Goal: Task Accomplishment & Management: Use online tool/utility

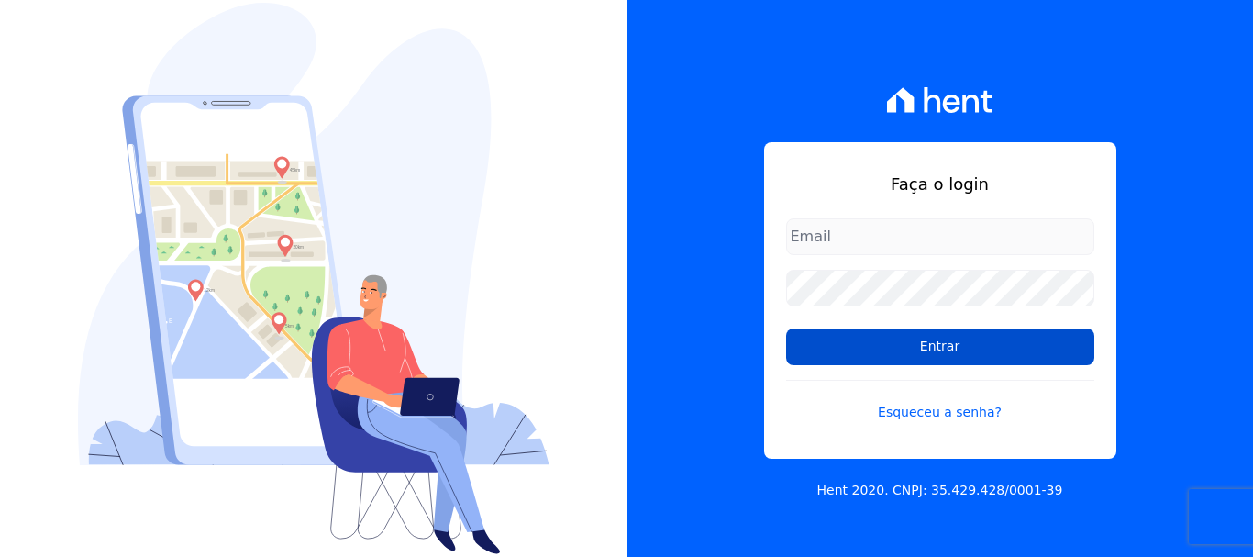
type input "cobranca@construtoralaterza.com.br"
click at [851, 360] on input "Entrar" at bounding box center [940, 346] width 308 height 37
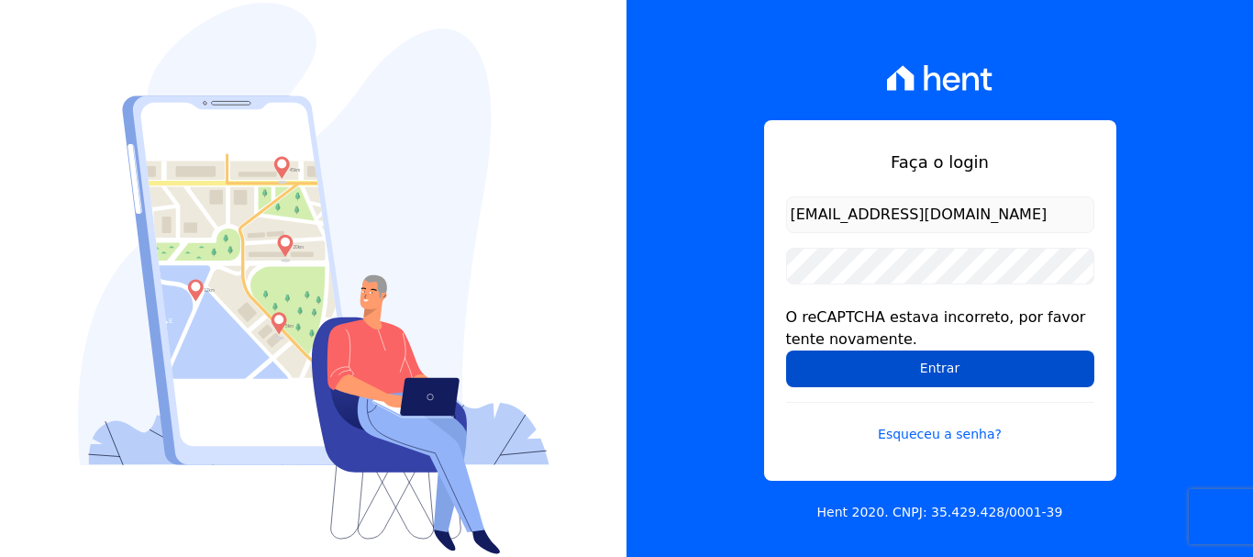
click at [868, 357] on input "Entrar" at bounding box center [940, 368] width 308 height 37
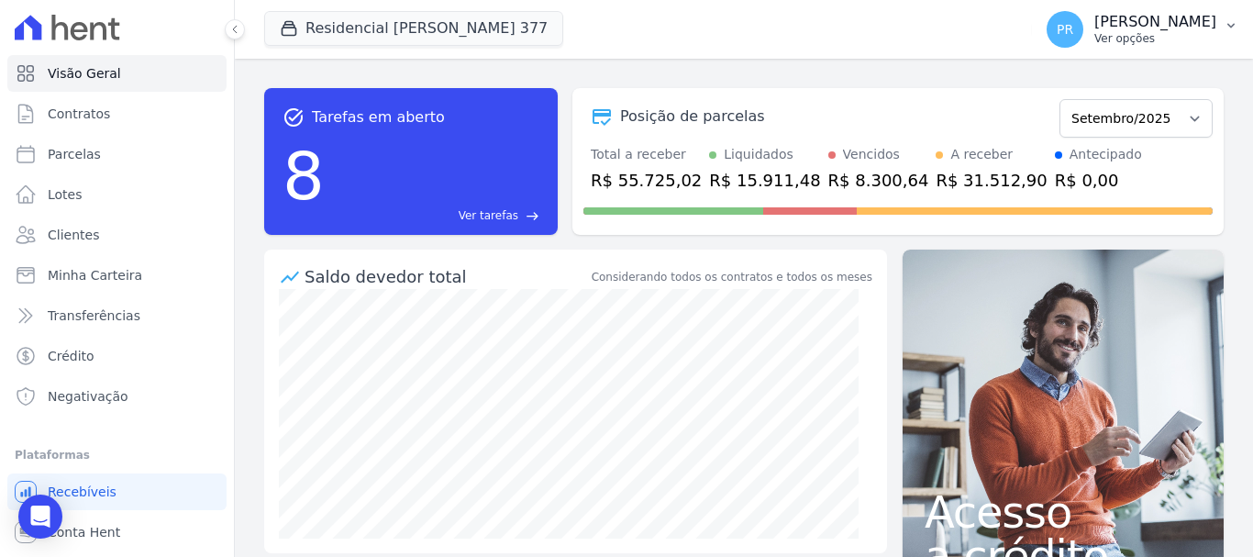
click at [1074, 26] on span "PR" at bounding box center [1065, 29] width 17 height 13
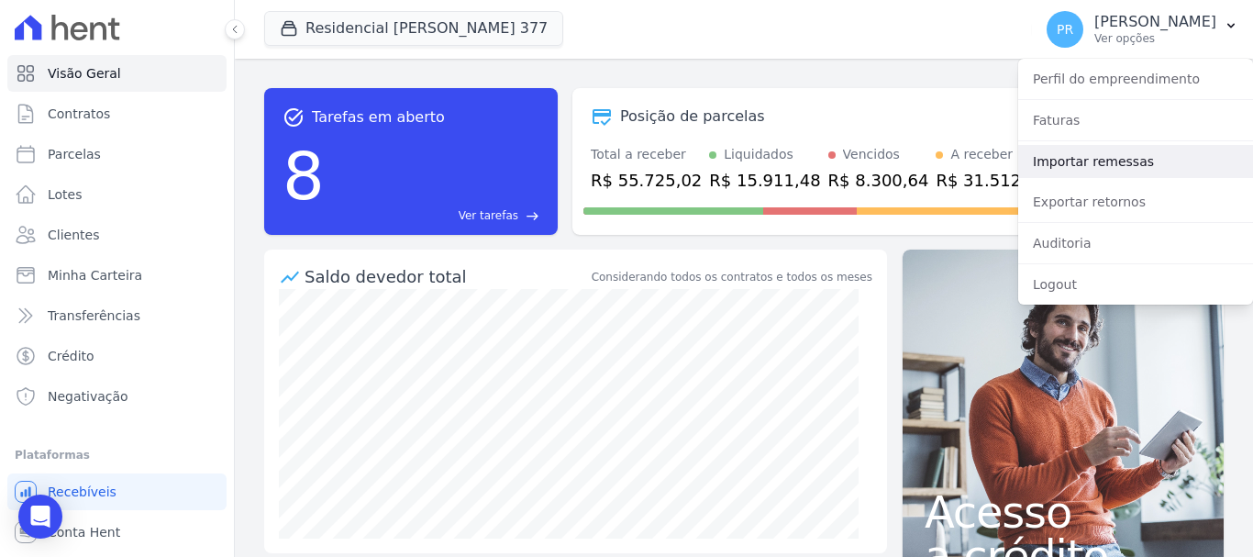
click at [1096, 161] on link "Importar remessas" at bounding box center [1135, 161] width 235 height 33
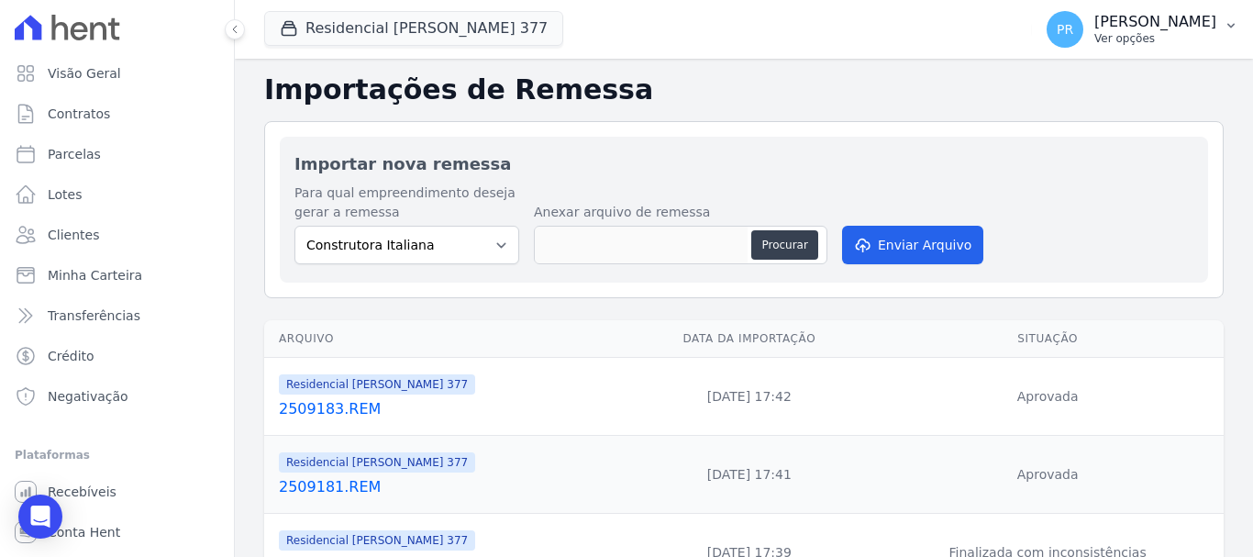
click at [1164, 20] on p "Pamela Rocha" at bounding box center [1156, 22] width 122 height 18
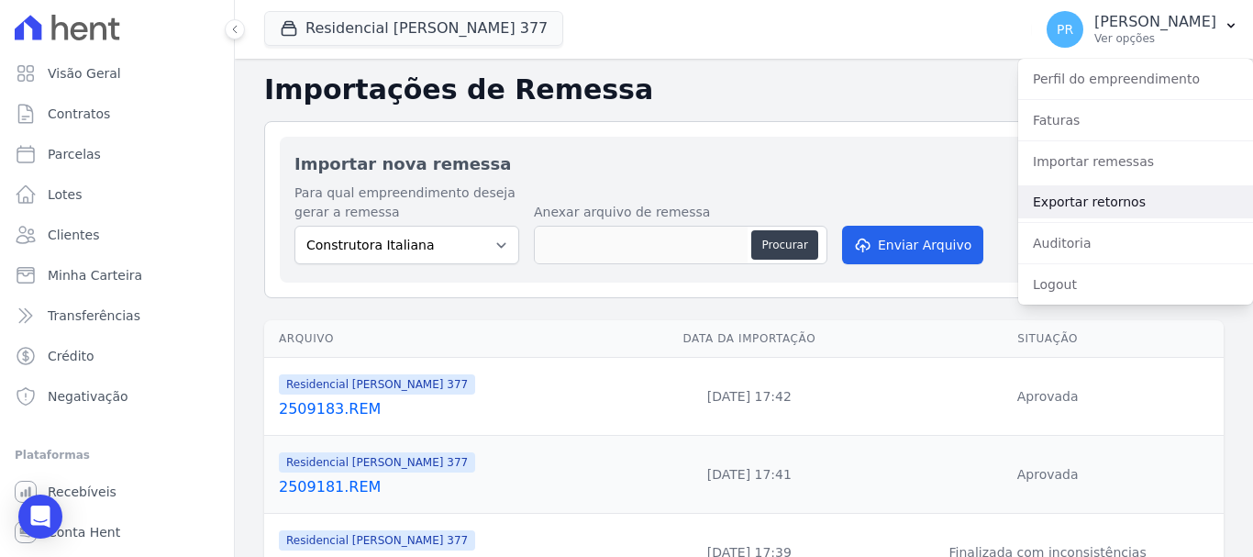
click at [1091, 198] on link "Exportar retornos" at bounding box center [1135, 201] width 235 height 33
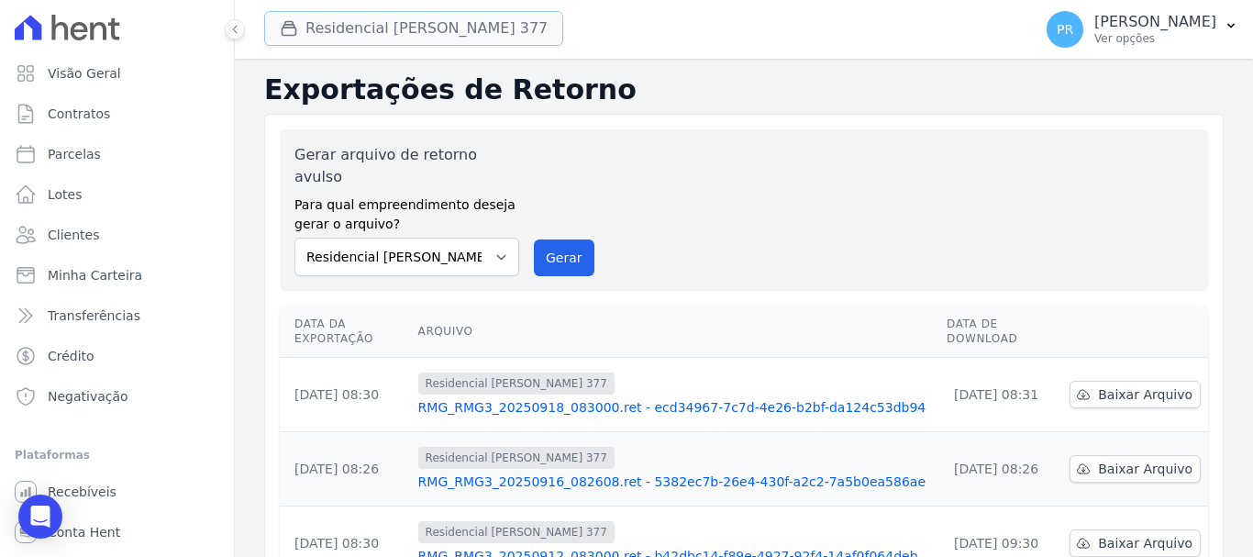
click at [450, 16] on button "Residencial Maria Da Glória 377" at bounding box center [413, 28] width 299 height 35
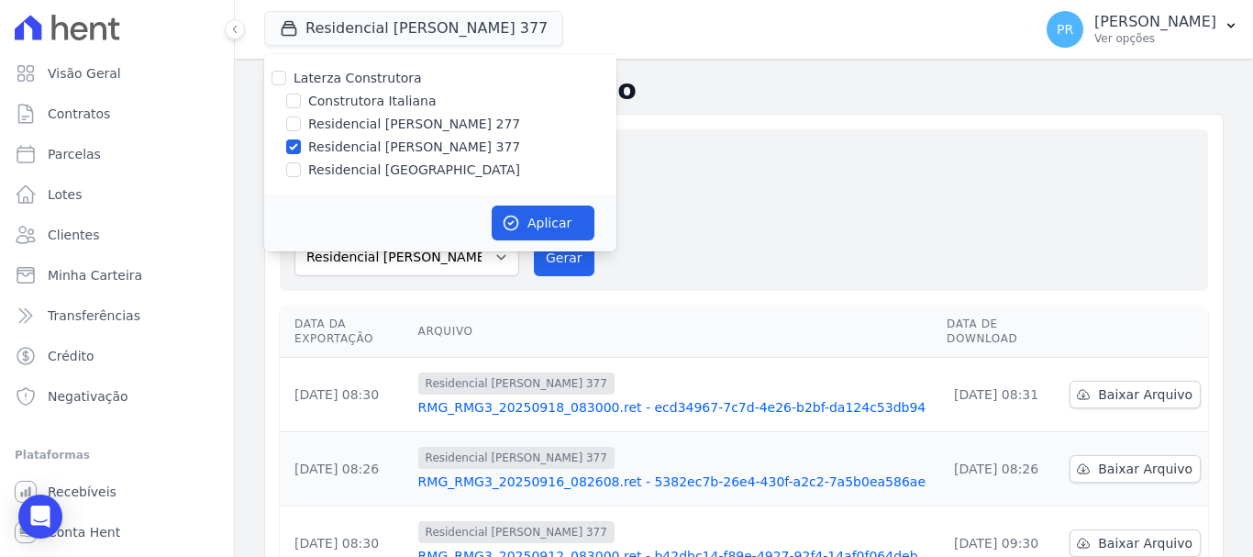
click at [362, 81] on label "Laterza Construtora" at bounding box center [358, 78] width 128 height 15
click at [286, 81] on input "Laterza Construtora" at bounding box center [279, 78] width 15 height 15
checkbox input "true"
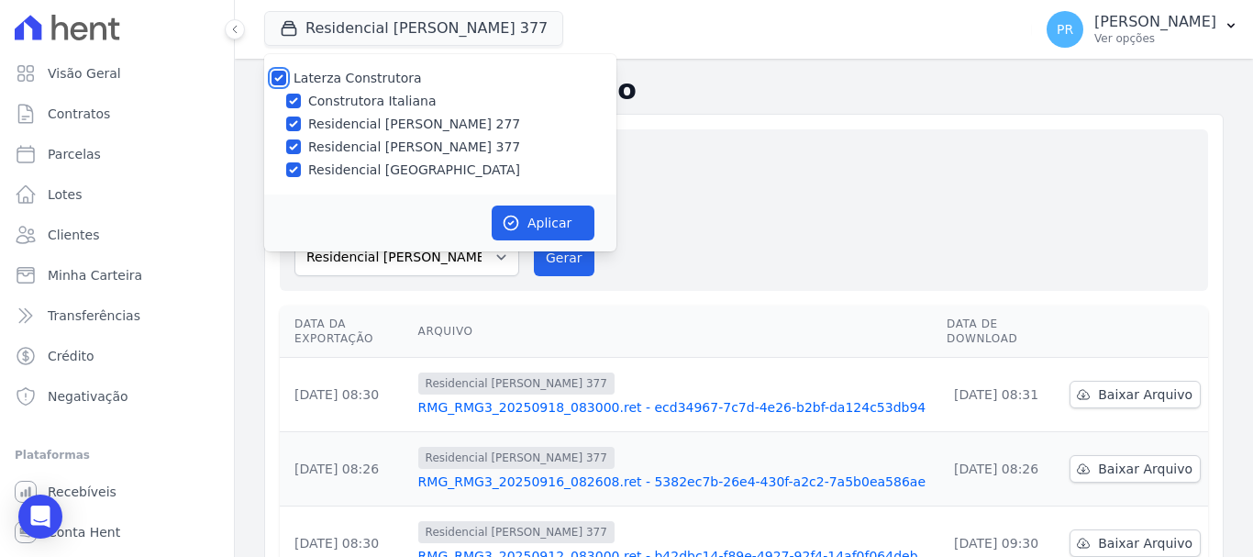
checkbox input "true"
click at [362, 79] on label "Laterza Construtora" at bounding box center [358, 78] width 128 height 15
click at [286, 79] on input "Laterza Construtora" at bounding box center [279, 78] width 15 height 15
checkbox input "false"
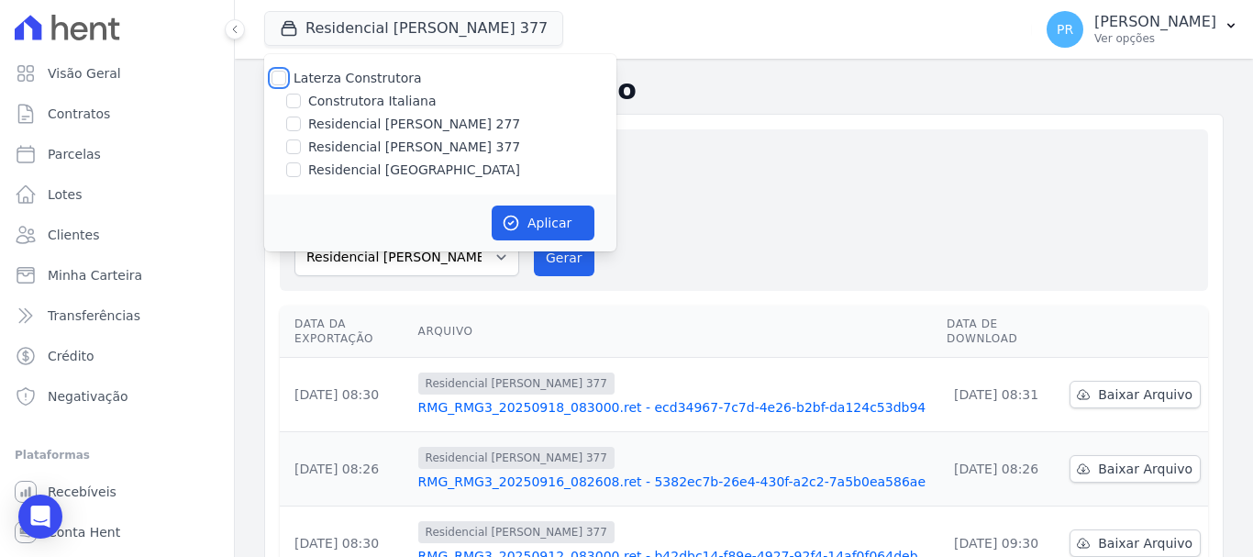
checkbox input "false"
click at [374, 103] on label "Construtora Italiana" at bounding box center [372, 101] width 128 height 19
click at [301, 103] on input "Construtora Italiana" at bounding box center [293, 101] width 15 height 15
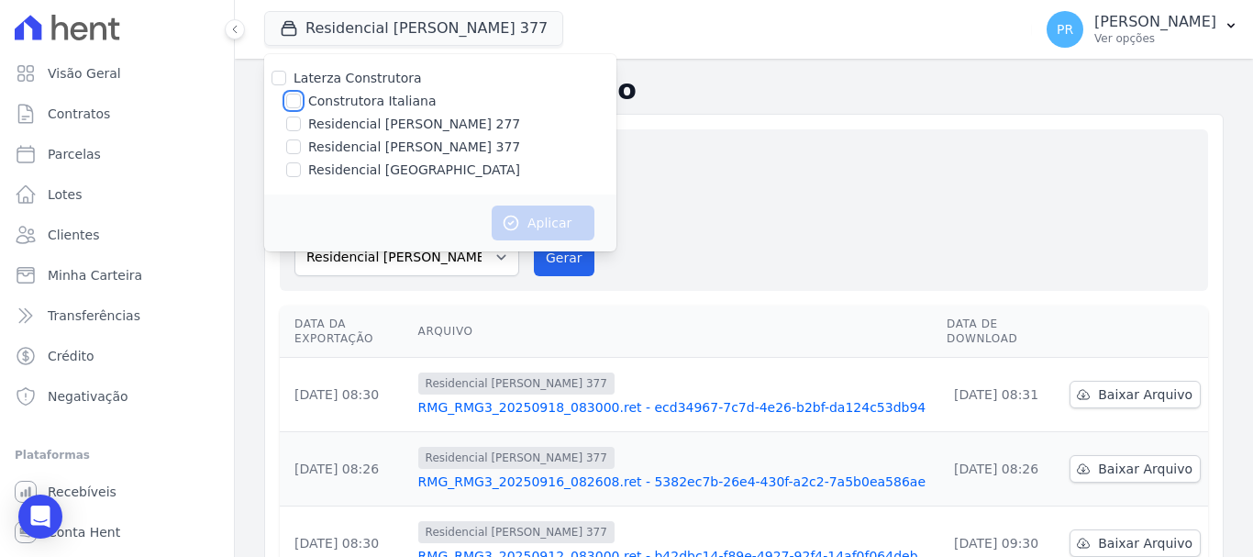
checkbox input "true"
click at [532, 215] on button "Aplicar" at bounding box center [543, 223] width 103 height 35
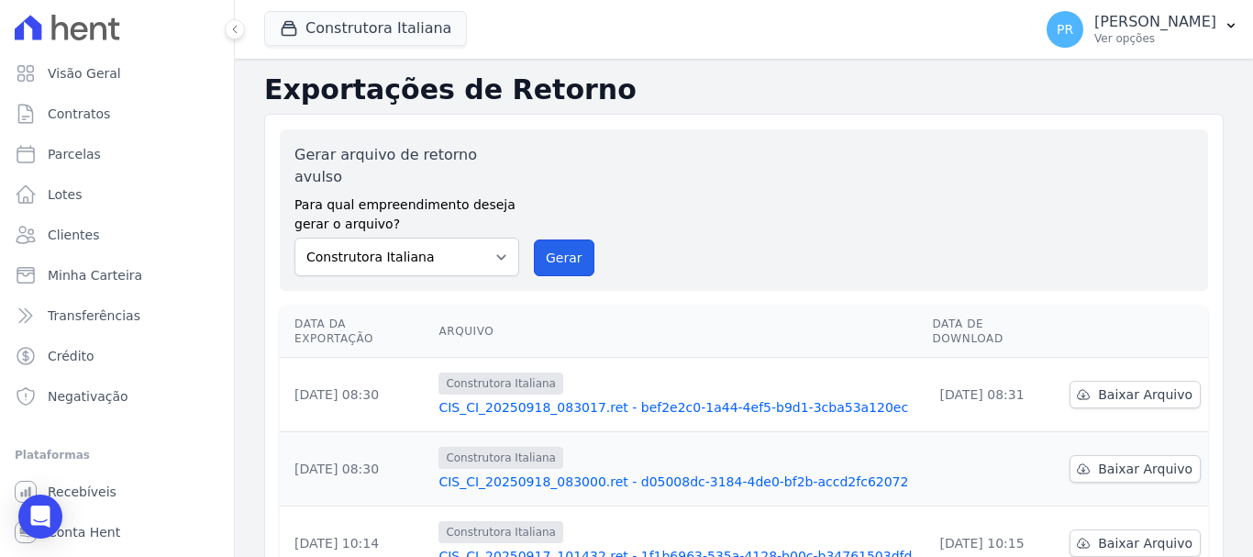
click at [547, 245] on button "Gerar" at bounding box center [564, 257] width 61 height 37
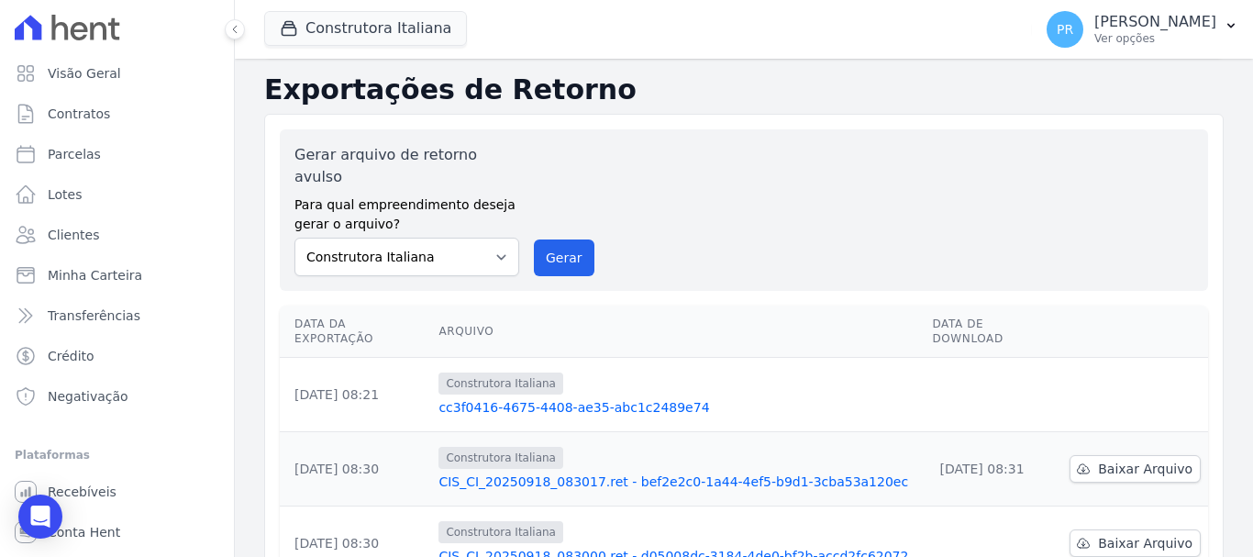
scroll to position [275, 0]
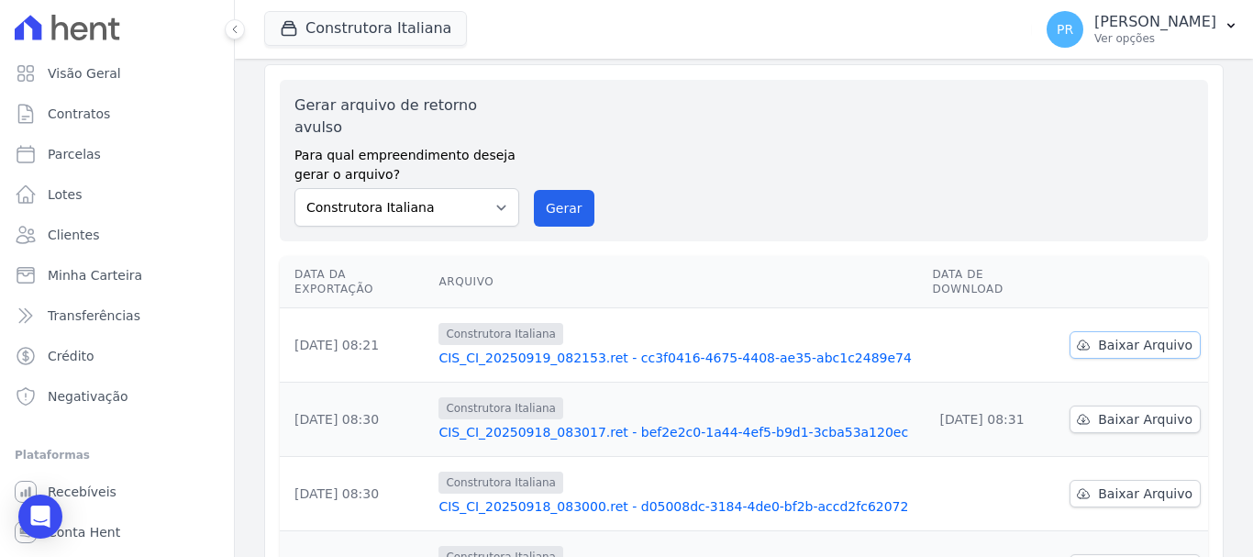
scroll to position [92, 0]
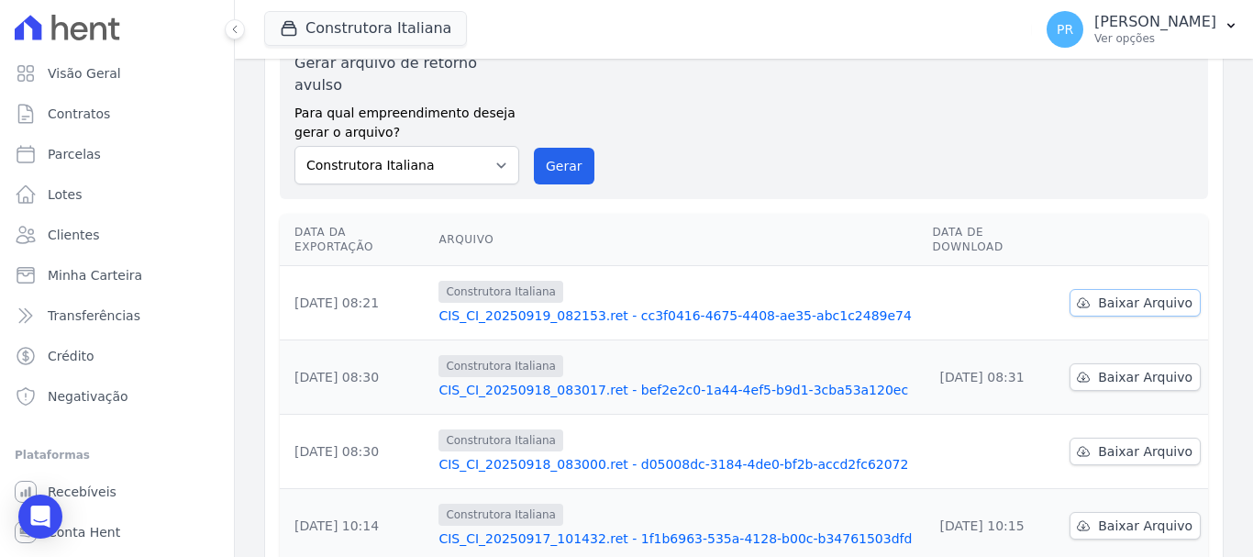
click at [1119, 294] on span "Baixar Arquivo" at bounding box center [1145, 303] width 95 height 18
click at [1137, 442] on span "Baixar Arquivo" at bounding box center [1145, 451] width 95 height 18
drag, startPoint x: 402, startPoint y: 28, endPoint x: 358, endPoint y: 77, distance: 65.6
click at [402, 28] on button "Construtora Italiana" at bounding box center [365, 28] width 203 height 35
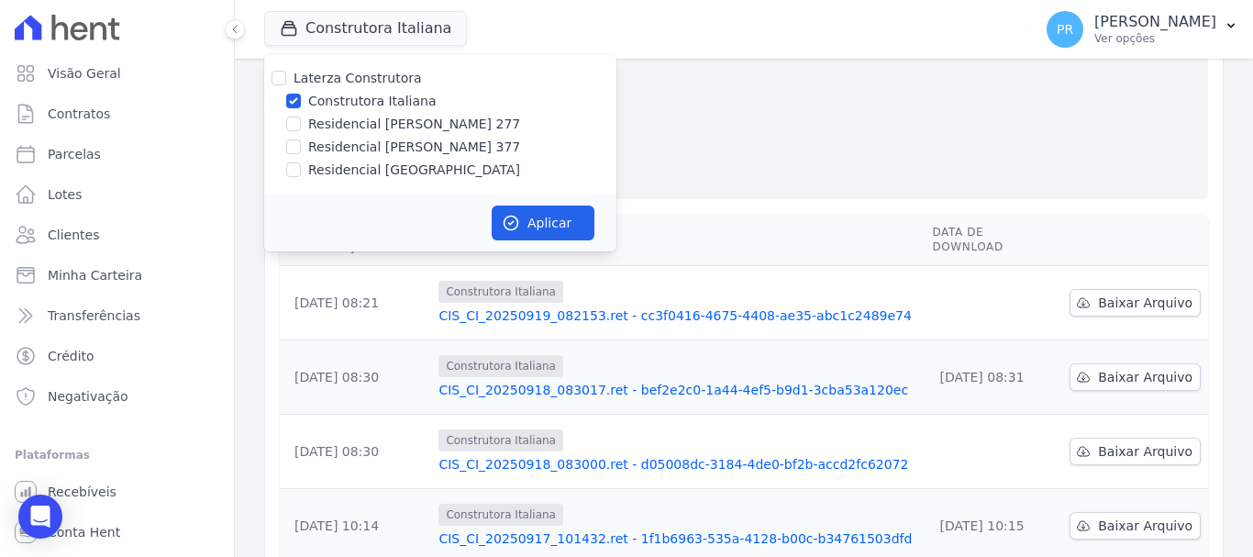
drag, startPoint x: 365, startPoint y: 94, endPoint x: 368, endPoint y: 118, distance: 24.9
click at [365, 99] on label "Construtora Italiana" at bounding box center [372, 101] width 128 height 19
click at [301, 99] on input "Construtora Italiana" at bounding box center [293, 101] width 15 height 15
checkbox input "false"
click at [369, 120] on label "Residencial [PERSON_NAME] 277" at bounding box center [414, 124] width 212 height 19
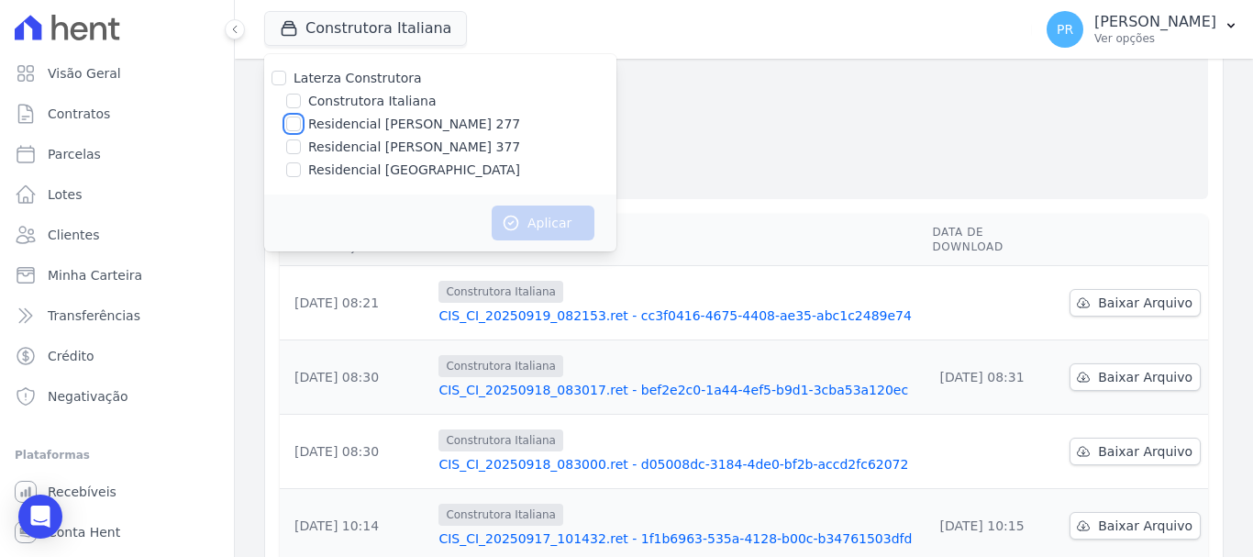
click at [301, 120] on input "Residencial [PERSON_NAME] 277" at bounding box center [293, 124] width 15 height 15
checkbox input "true"
click at [517, 223] on icon "button" at bounding box center [512, 224] width 14 height 14
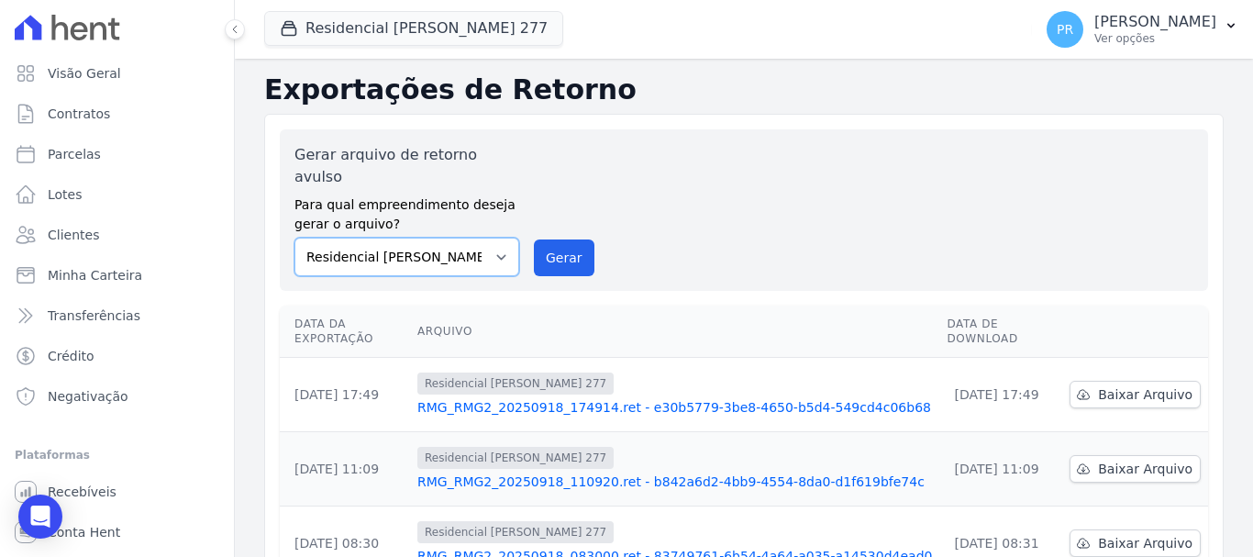
click at [473, 247] on select "Construtora Italiana Residencial Maria da Glória 277 Residencial Maria da Glóri…" at bounding box center [407, 257] width 225 height 39
drag, startPoint x: 558, startPoint y: 228, endPoint x: 694, endPoint y: 134, distance: 165.4
click at [558, 239] on button "Gerar" at bounding box center [564, 257] width 61 height 37
click at [1102, 385] on span "Baixar Arquivo" at bounding box center [1145, 394] width 95 height 18
click at [449, 24] on button "Residencial [PERSON_NAME] 277" at bounding box center [413, 28] width 299 height 35
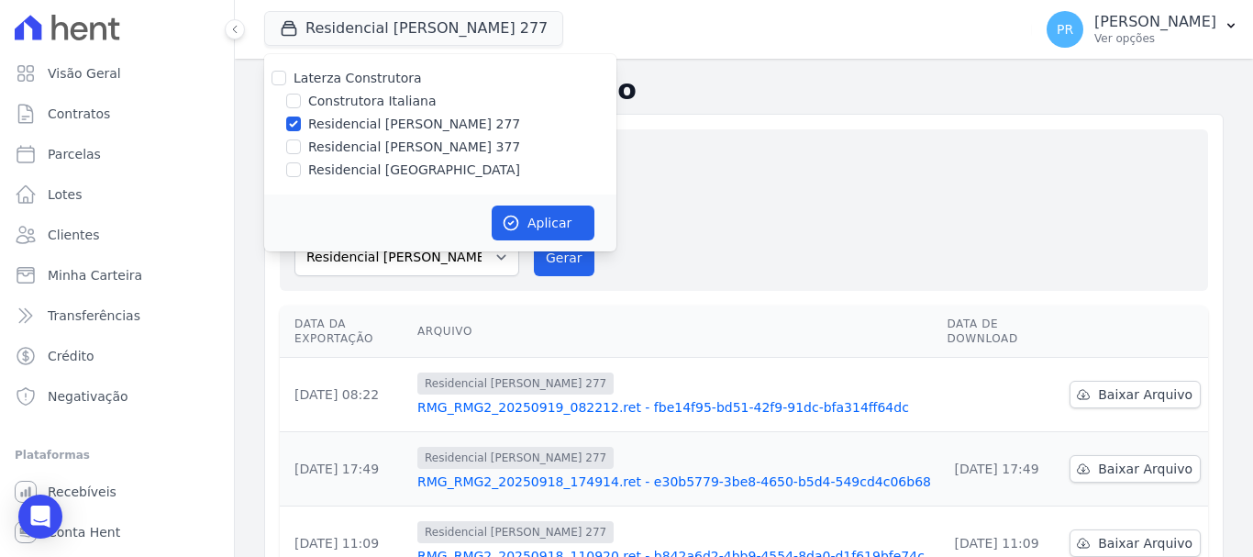
click at [405, 120] on label "Residencial [PERSON_NAME] 277" at bounding box center [414, 124] width 212 height 19
click at [301, 120] on input "Residencial [PERSON_NAME] 277" at bounding box center [293, 124] width 15 height 15
checkbox input "false"
click at [404, 149] on label "Residencial [PERSON_NAME] 377" at bounding box center [414, 147] width 212 height 19
click at [301, 149] on input "Residencial [PERSON_NAME] 377" at bounding box center [293, 146] width 15 height 15
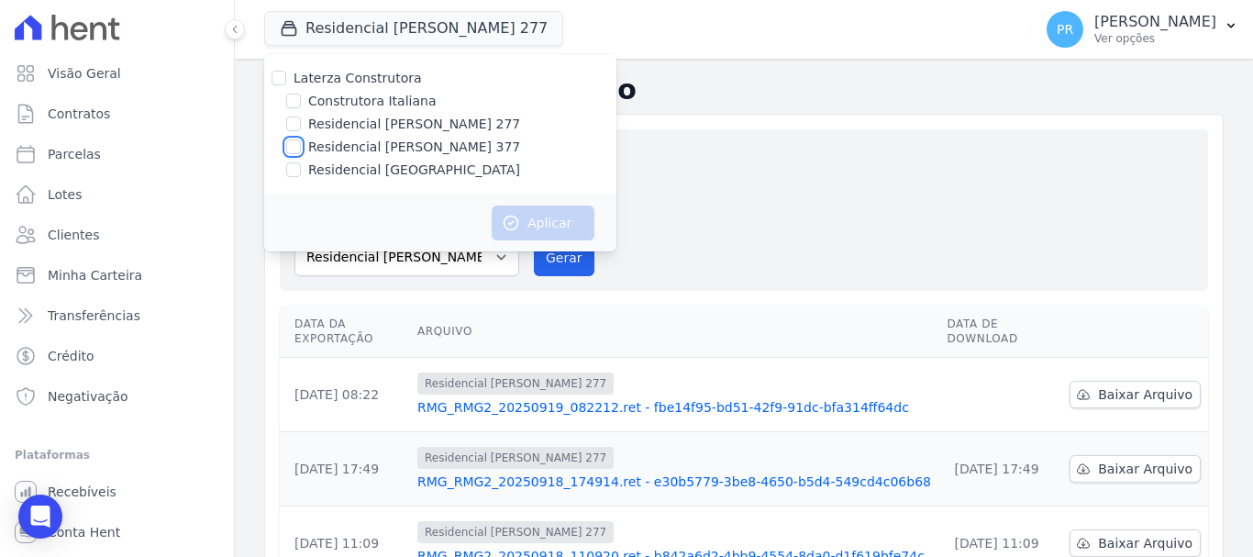
checkbox input "true"
click at [553, 228] on button "Aplicar" at bounding box center [543, 223] width 103 height 35
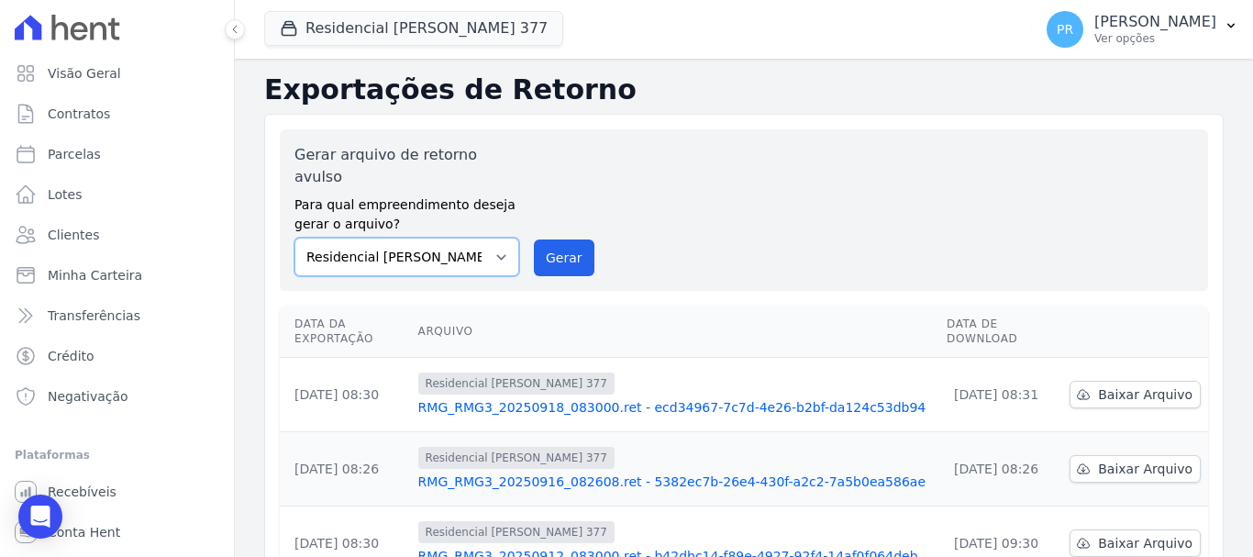
click at [487, 238] on select "Construtora Italiana Residencial [PERSON_NAME] 277 Residencial [PERSON_NAME][ST…" at bounding box center [407, 257] width 225 height 39
drag, startPoint x: 580, startPoint y: 228, endPoint x: 713, endPoint y: 137, distance: 161.1
click at [580, 239] on button "Gerar" at bounding box center [564, 257] width 61 height 37
click at [431, 238] on select "Construtora Italiana Residencial Maria da Glória 277 Residencial Maria da Glóri…" at bounding box center [407, 257] width 225 height 39
select select "6440c0a1-232b-4aa1-adfe-88cb95fffe46"
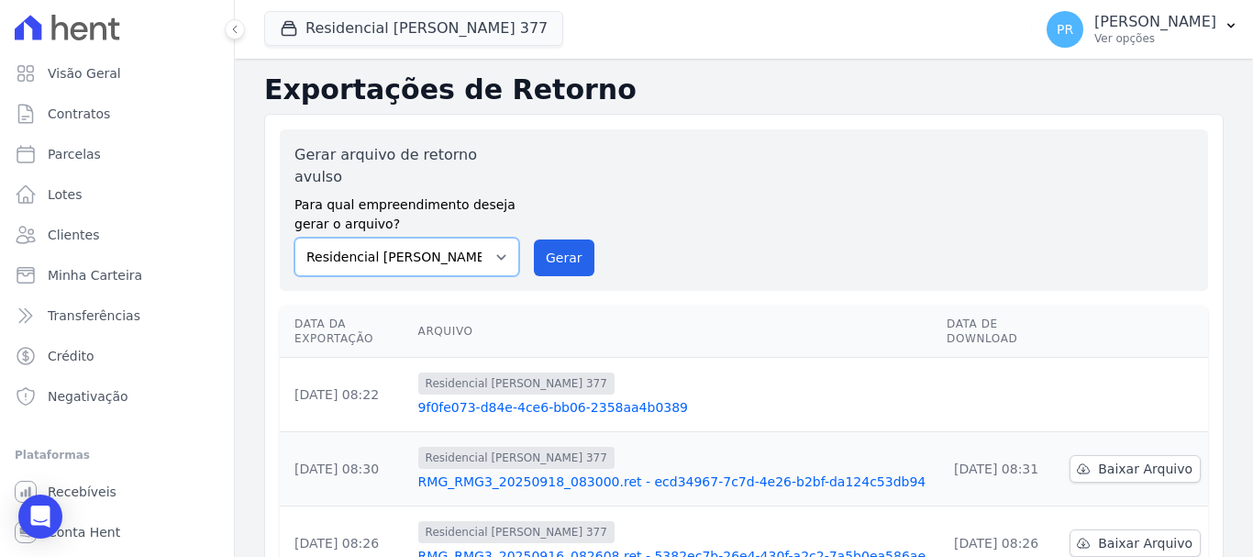
click at [295, 238] on select "Construtora Italiana Residencial Maria da Glória 277 Residencial Maria da Glóri…" at bounding box center [407, 257] width 225 height 39
click at [417, 36] on button "Residencial Maria Da Glória 377" at bounding box center [413, 28] width 299 height 35
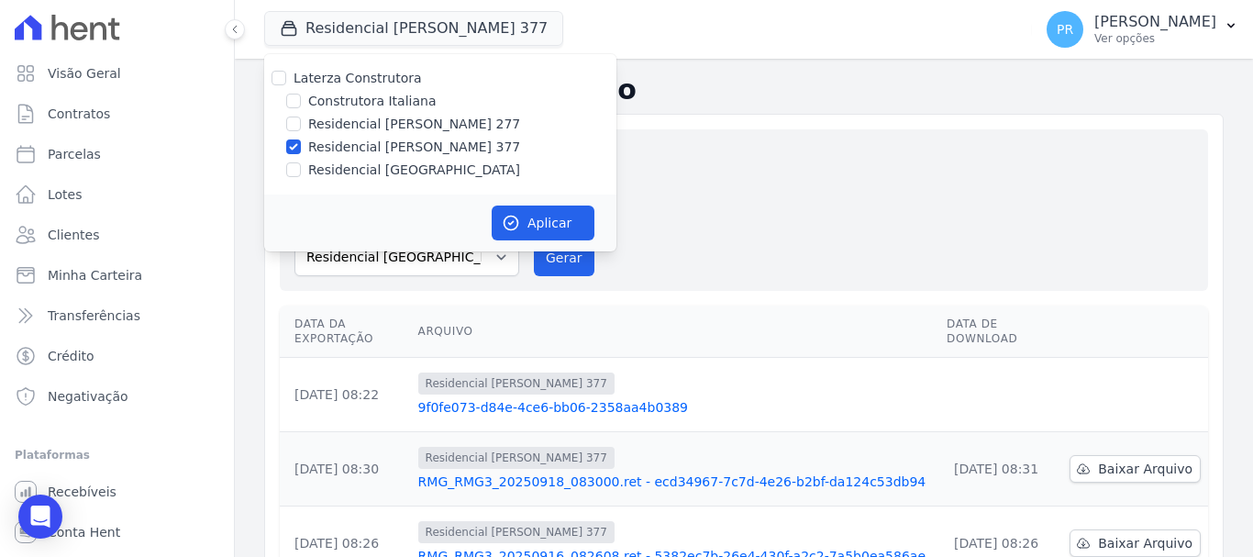
click at [348, 95] on label "Construtora Italiana" at bounding box center [372, 101] width 128 height 19
click at [301, 95] on input "Construtora Italiana" at bounding box center [293, 101] width 15 height 15
drag, startPoint x: 396, startPoint y: 90, endPoint x: 390, endPoint y: 100, distance: 12.0
click at [395, 91] on div "Laterza Construtora Construtora Italiana Residencial Maria da Glória 277 Reside…" at bounding box center [440, 124] width 352 height 140
click at [390, 102] on label "Construtora Italiana" at bounding box center [372, 101] width 128 height 19
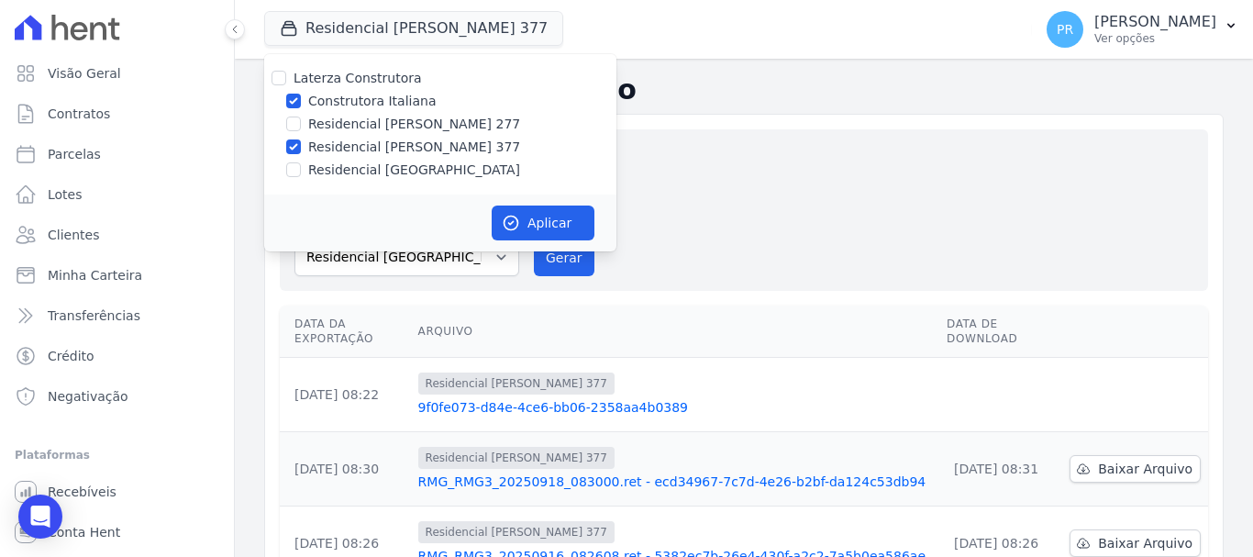
click at [301, 102] on input "Construtora Italiana" at bounding box center [293, 101] width 15 height 15
checkbox input "false"
click at [539, 217] on button "Aplicar" at bounding box center [543, 223] width 103 height 35
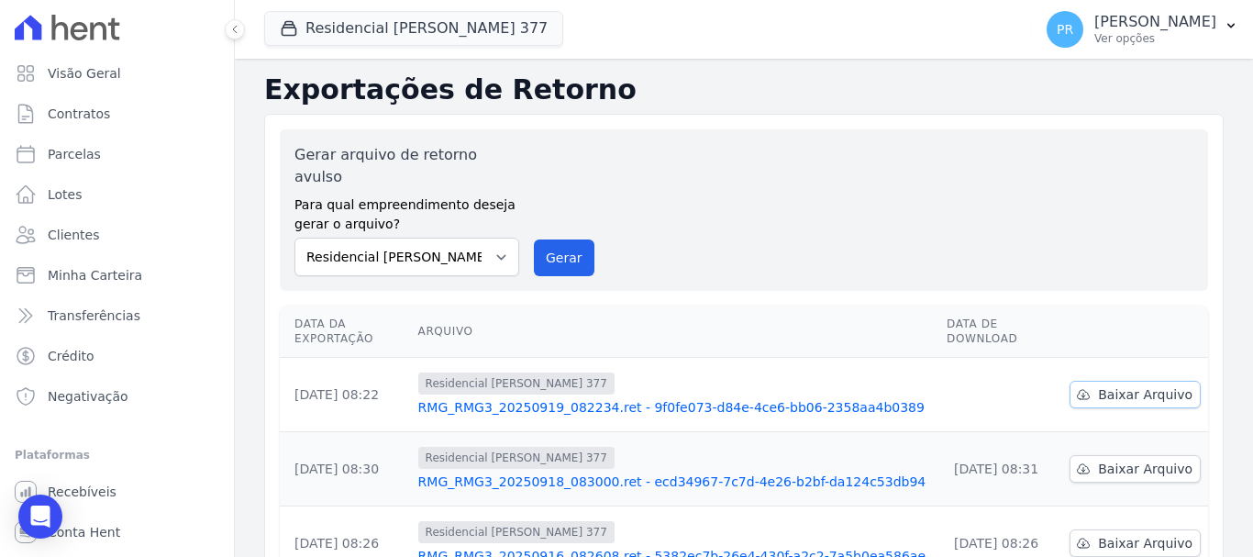
click at [1070, 381] on link "Baixar Arquivo" at bounding box center [1135, 395] width 131 height 28
drag, startPoint x: 435, startPoint y: 23, endPoint x: 412, endPoint y: 56, distance: 40.2
click at [435, 23] on button "Residencial Maria Da Glória 377" at bounding box center [413, 28] width 299 height 35
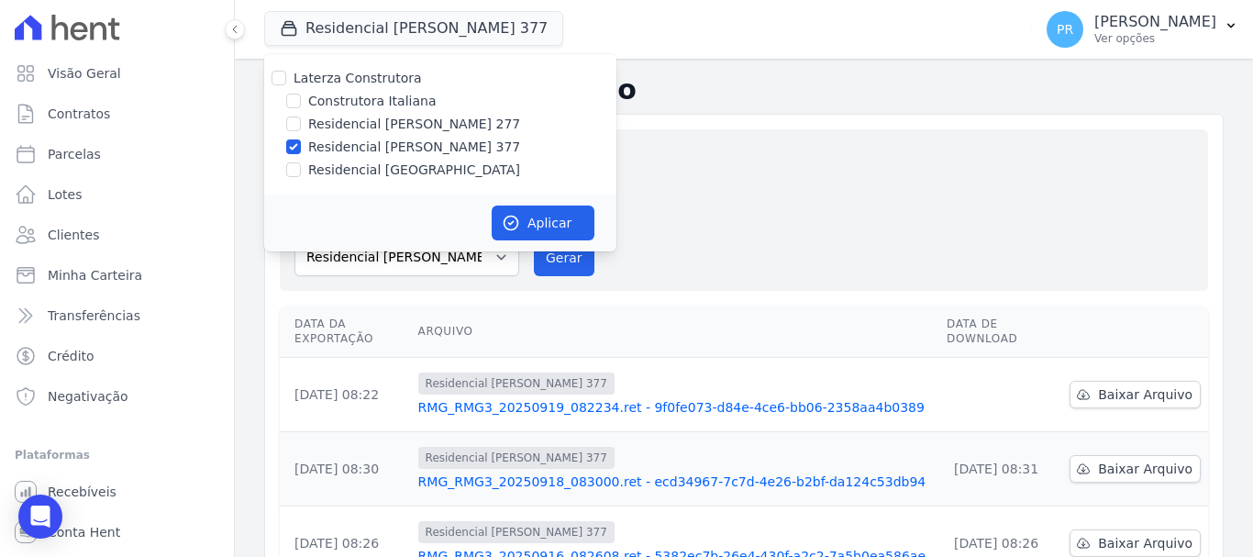
click at [376, 146] on label "Residencial [PERSON_NAME] 377" at bounding box center [414, 147] width 212 height 19
click at [301, 146] on input "Residencial [PERSON_NAME] 377" at bounding box center [293, 146] width 15 height 15
checkbox input "false"
click at [374, 164] on label "Residencial [GEOGRAPHIC_DATA]" at bounding box center [414, 170] width 212 height 19
click at [301, 164] on input "Residencial [GEOGRAPHIC_DATA]" at bounding box center [293, 169] width 15 height 15
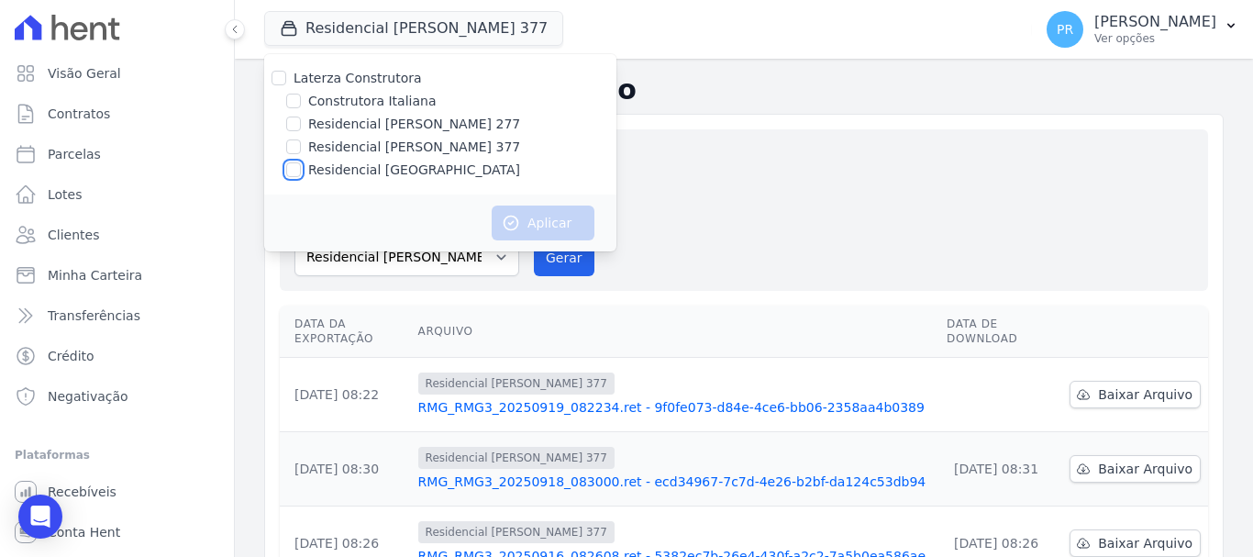
checkbox input "true"
drag, startPoint x: 520, startPoint y: 213, endPoint x: 476, endPoint y: 239, distance: 51.5
click at [520, 213] on button "Aplicar" at bounding box center [543, 223] width 103 height 35
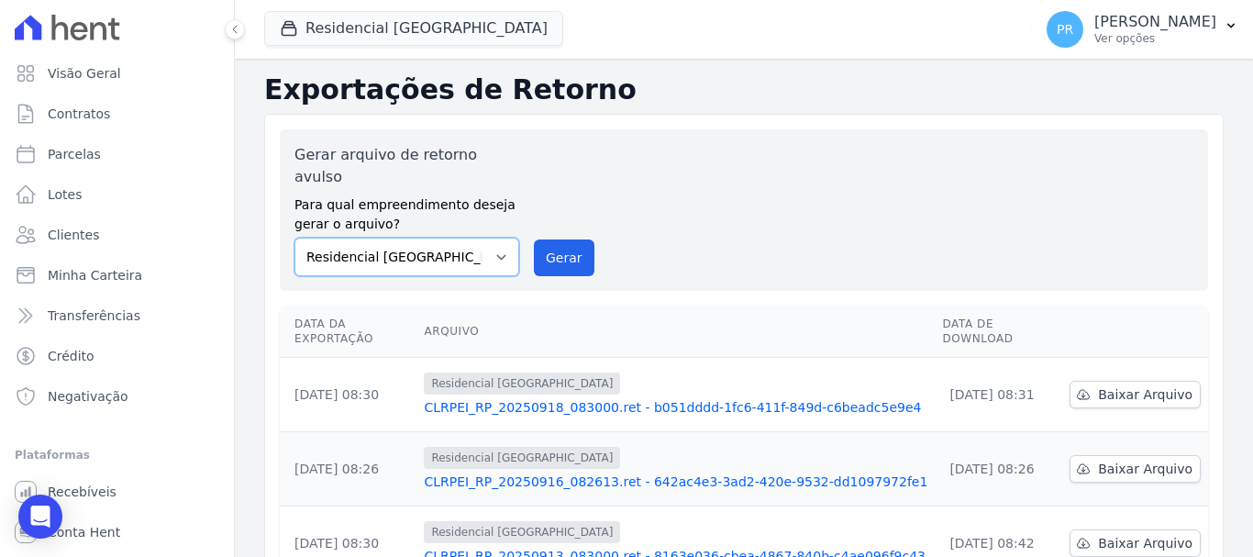
click at [464, 240] on select "Construtora Italiana Residencial Maria da Glória 277 Residencial Maria da Glóri…" at bounding box center [407, 257] width 225 height 39
click at [295, 238] on select "Construtora Italiana Residencial Maria da Glória 277 Residencial Maria da Glóri…" at bounding box center [407, 257] width 225 height 39
click at [553, 217] on div "Gerar arquivo de retorno avulso Para qual empreendimento deseja gerar o arquivo…" at bounding box center [744, 210] width 899 height 132
click at [553, 239] on button "Gerar" at bounding box center [564, 257] width 61 height 37
click at [1137, 385] on span "Baixar Arquivo" at bounding box center [1145, 394] width 95 height 18
